Goal: Transaction & Acquisition: Download file/media

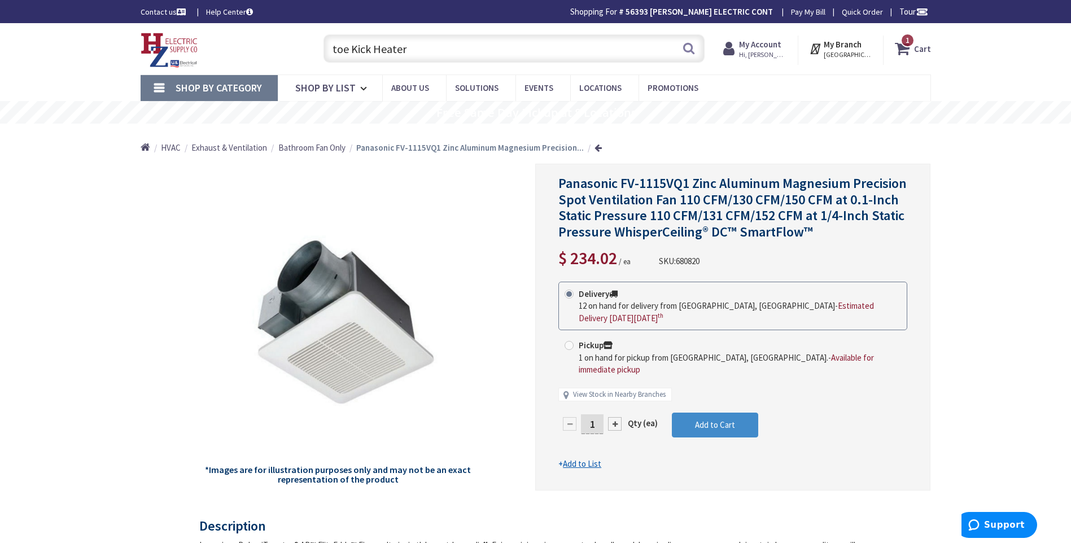
type input "toe Kick Heater"
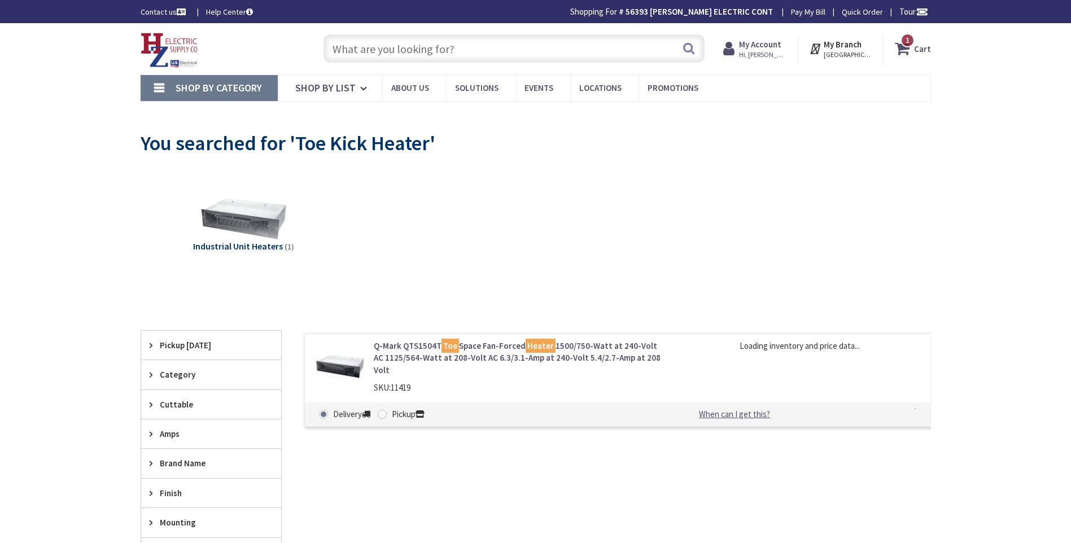
type input "[GEOGRAPHIC_DATA][PERSON_NAME] 01238, [GEOGRAPHIC_DATA]"
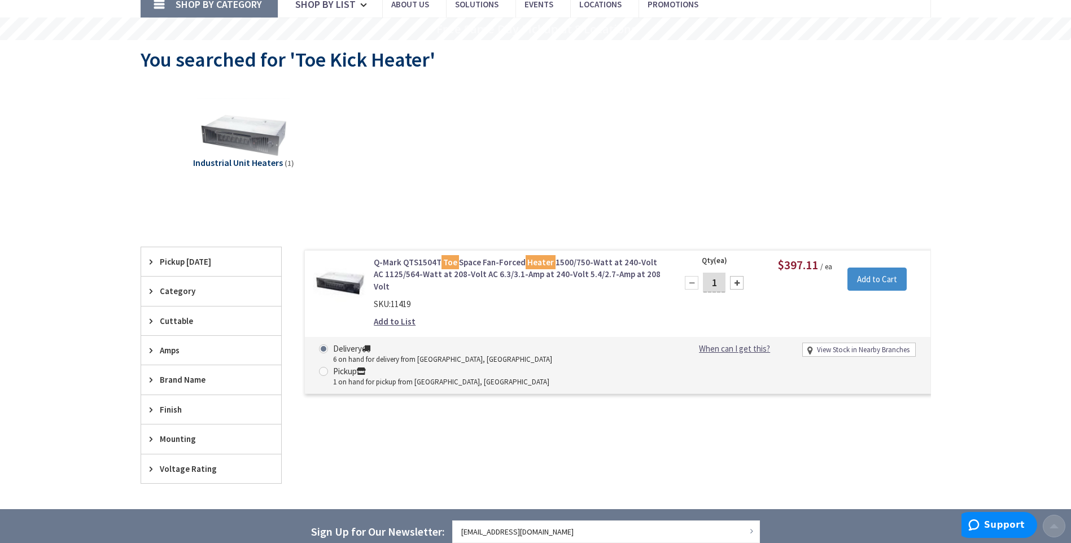
scroll to position [113, 0]
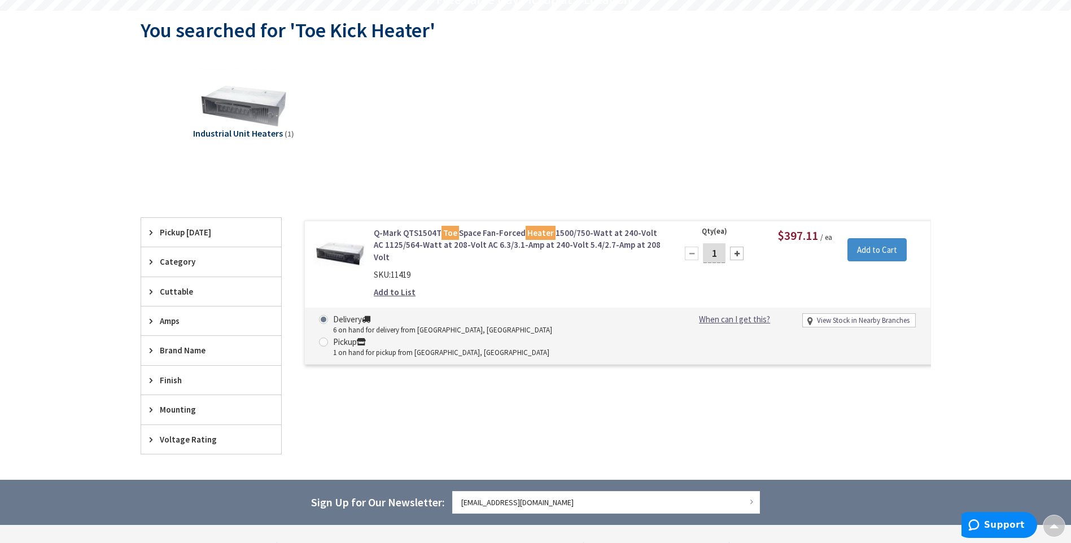
click at [544, 238] on mark "Heater" at bounding box center [541, 233] width 30 height 14
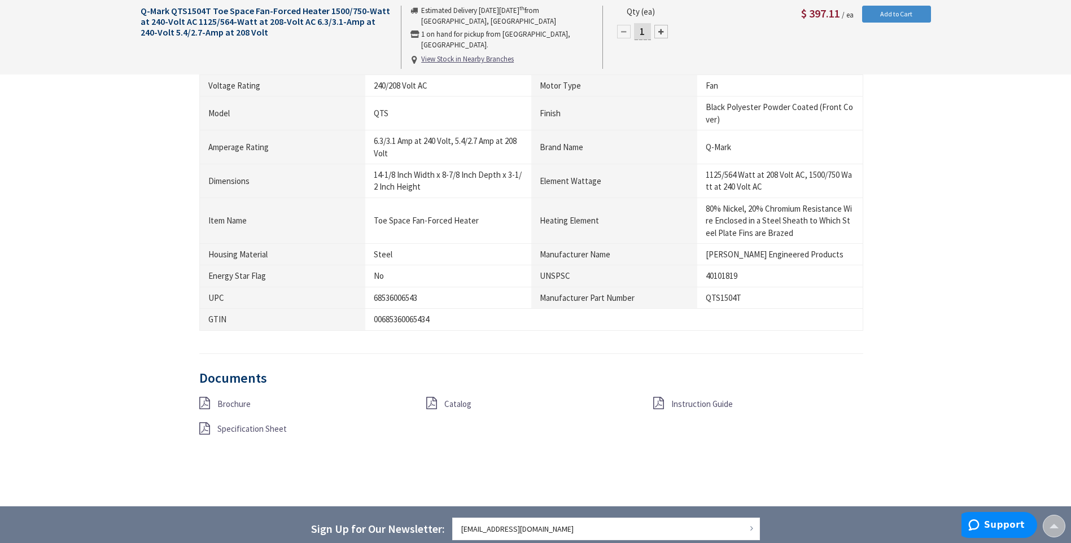
scroll to position [734, 0]
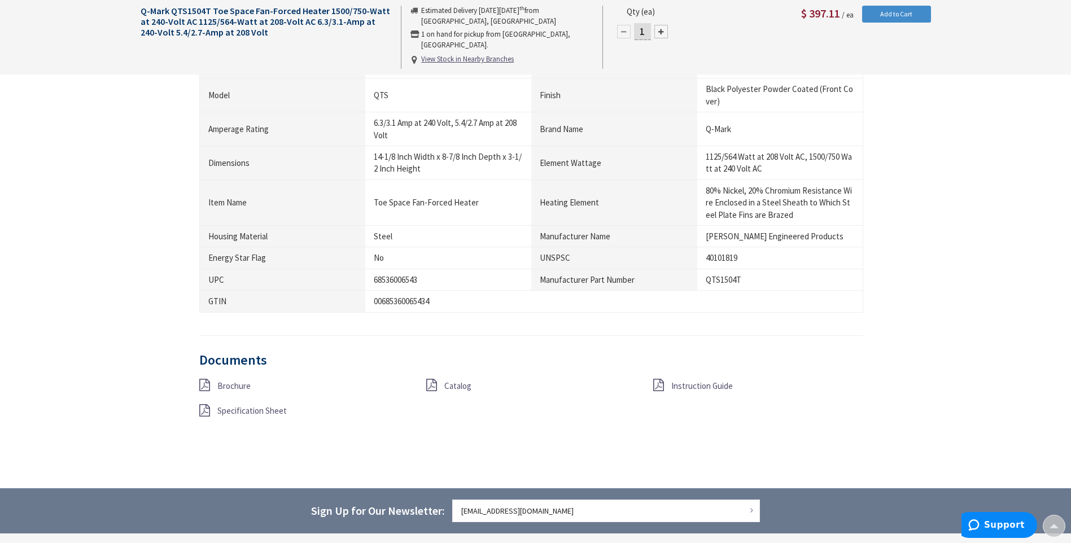
click at [232, 387] on span "Brochure" at bounding box center [233, 386] width 33 height 11
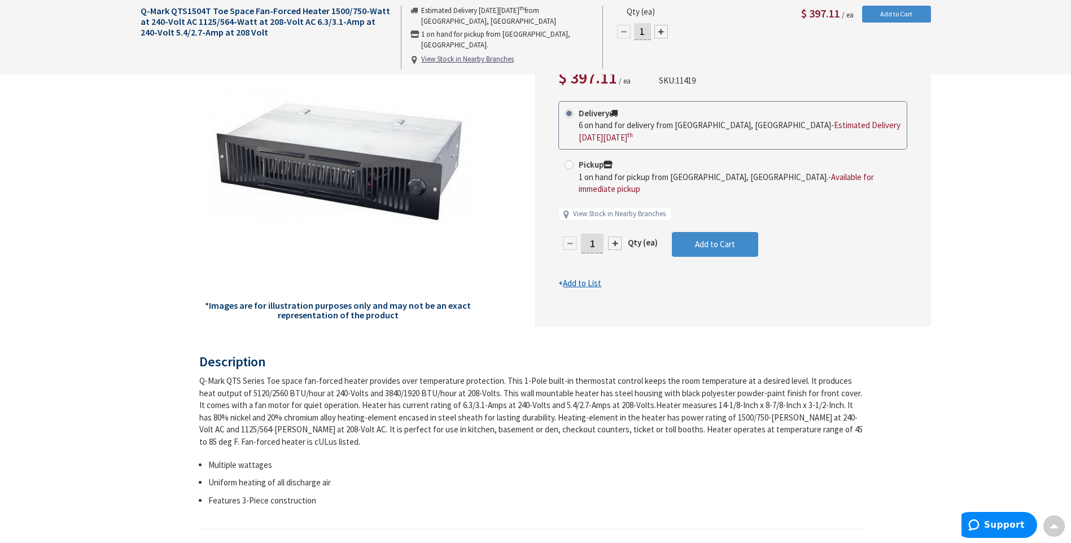
scroll to position [0, 0]
